Goal: Task Accomplishment & Management: Use online tool/utility

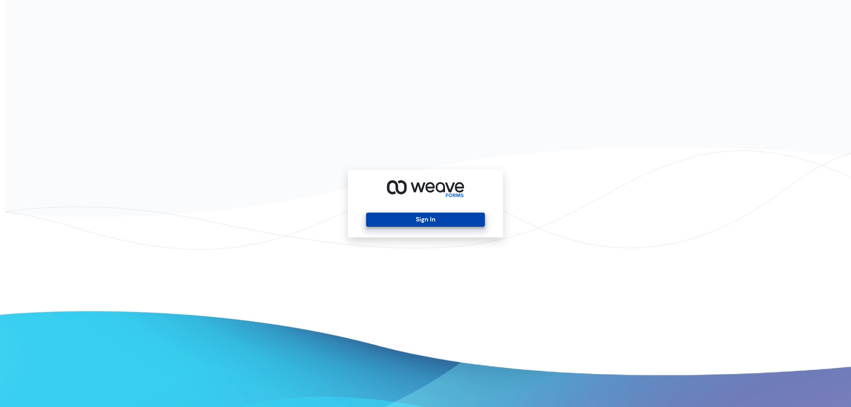
click at [453, 223] on button "Sign In" at bounding box center [425, 220] width 118 height 14
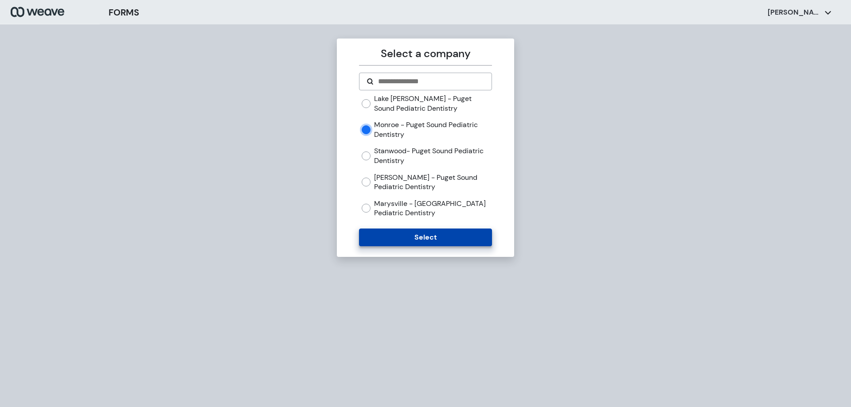
click at [427, 241] on button "Select" at bounding box center [425, 238] width 133 height 18
